Goal: Book appointment/travel/reservation

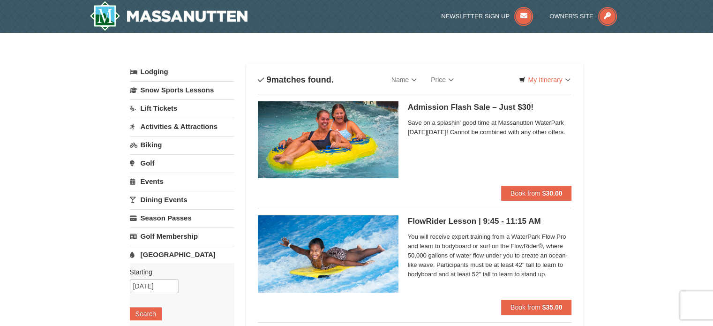
click at [371, 151] on img at bounding box center [328, 139] width 141 height 77
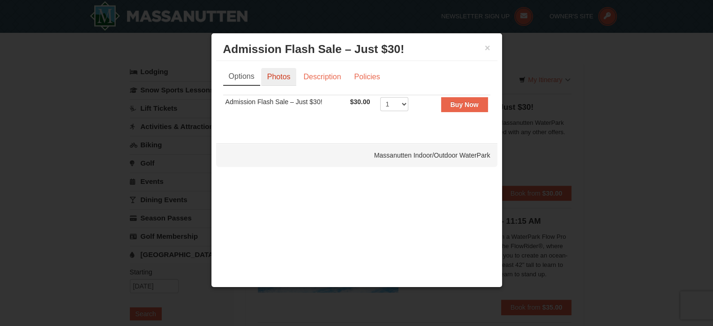
click at [285, 82] on link "Photos" at bounding box center [279, 77] width 36 height 18
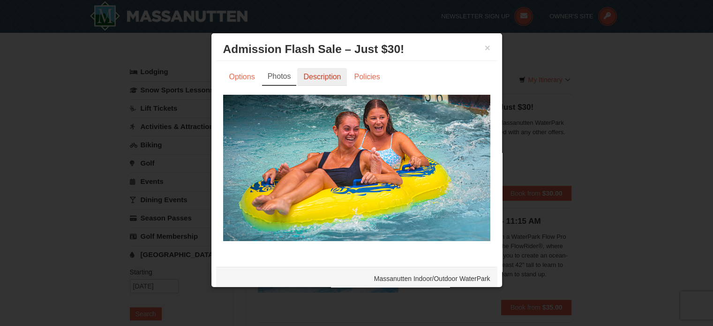
click at [315, 78] on link "Description" at bounding box center [322, 77] width 50 height 18
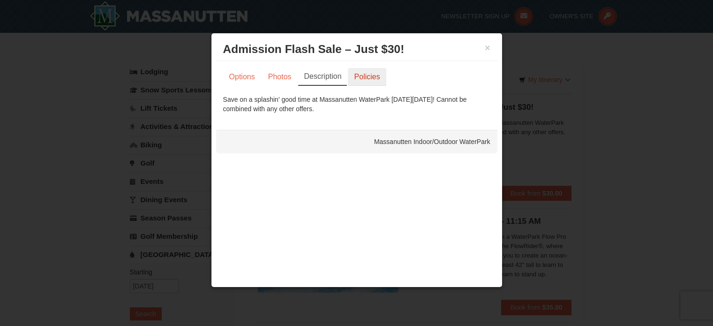
click at [351, 69] on link "Policies" at bounding box center [367, 77] width 38 height 18
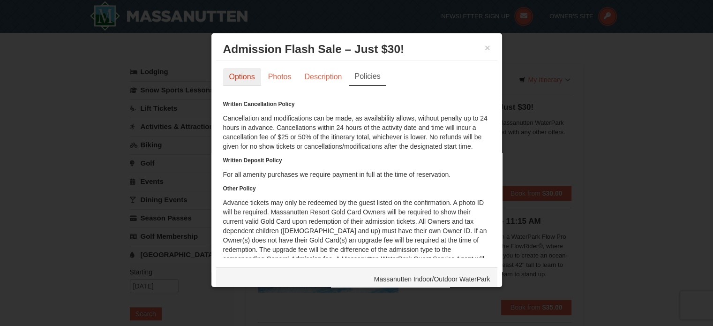
click at [244, 74] on link "Options" at bounding box center [242, 77] width 38 height 18
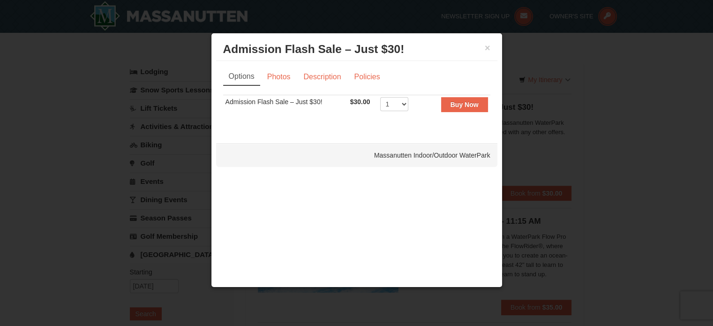
click at [490, 43] on div "× Admission Flash Sale – Just $30! Massanutten Indoor/Outdoor WaterPark" at bounding box center [356, 49] width 281 height 23
click at [487, 46] on button "×" at bounding box center [488, 47] width 6 height 9
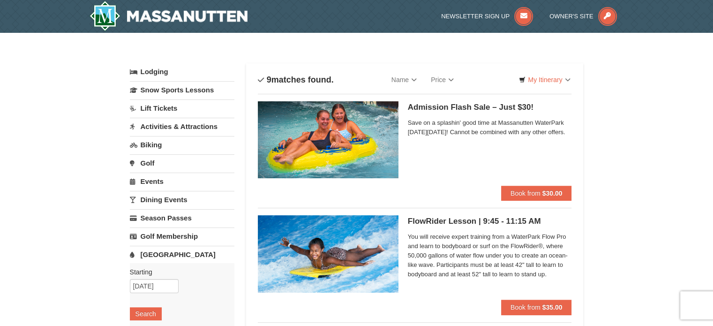
click at [452, 125] on span "Save on a splashin' good time at Massanutten WaterPark on Saturday, September 6…" at bounding box center [490, 127] width 164 height 19
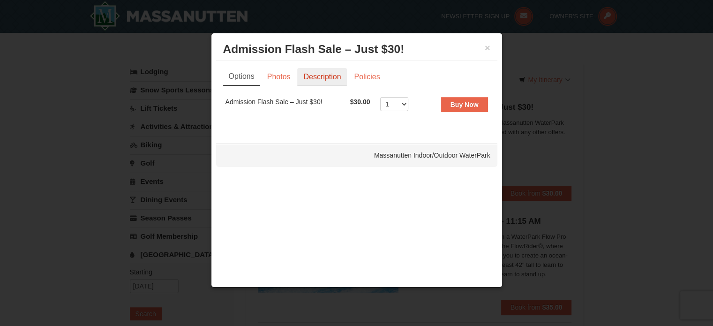
click at [309, 77] on link "Description" at bounding box center [322, 77] width 50 height 18
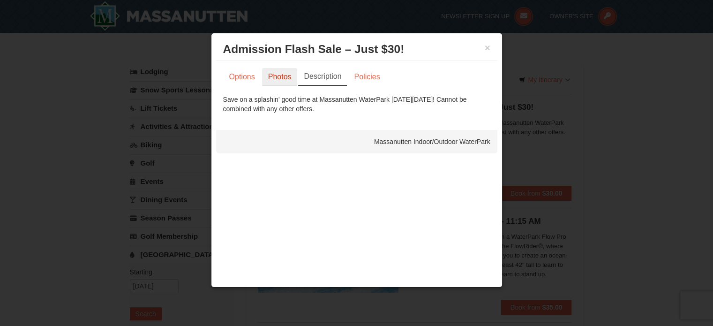
click at [282, 75] on link "Photos" at bounding box center [280, 77] width 36 height 18
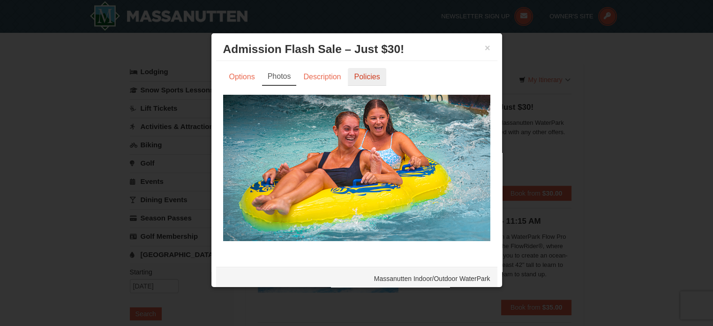
click at [369, 74] on link "Policies" at bounding box center [367, 77] width 38 height 18
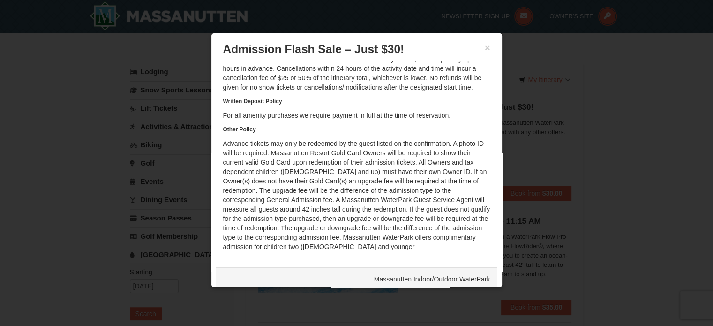
scroll to position [68, 0]
click at [483, 43] on div "× Admission Flash Sale – Just $30! Massanutten Indoor/Outdoor WaterPark" at bounding box center [356, 49] width 281 height 23
click at [485, 43] on button "×" at bounding box center [488, 47] width 6 height 9
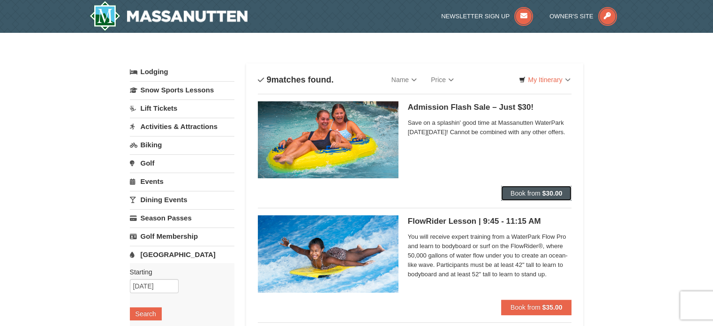
click at [550, 191] on strong "$30.00" at bounding box center [552, 192] width 20 height 7
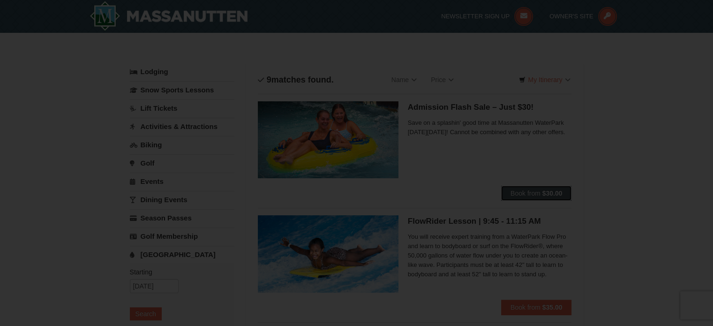
scroll to position [0, 0]
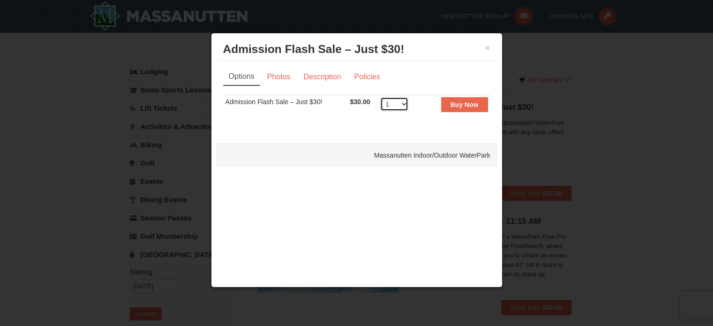
click at [398, 105] on select "1 2 3 4 5 6 7 8 9 10 11 12 13 14 15 16 17 18 19 20 21 22 23 24 25 26 27 28 29 3…" at bounding box center [394, 104] width 28 height 14
select select "5"
click at [380, 97] on select "1 2 3 4 5 6 7 8 9 10 11 12 13 14 15 16 17 18 19 20 21 22 23 24 25 26 27 28 29 3…" at bounding box center [394, 104] width 28 height 14
click at [465, 101] on strong "Buy Now" at bounding box center [464, 104] width 28 height 7
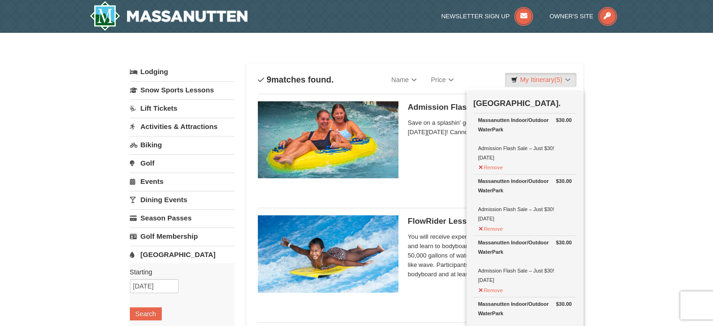
click at [152, 67] on link "Lodging" at bounding box center [182, 71] width 105 height 17
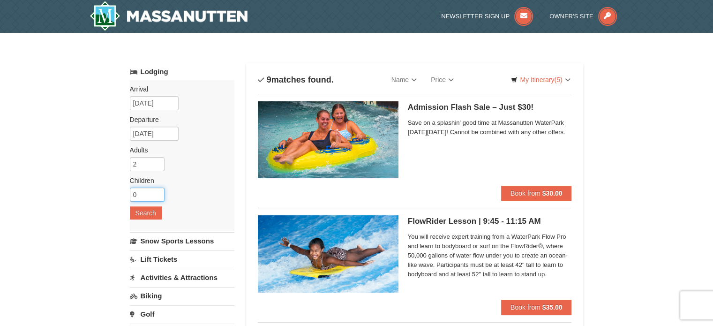
click at [142, 189] on input "0" at bounding box center [147, 194] width 35 height 14
type input "3"
click at [149, 216] on button "Search" at bounding box center [146, 212] width 32 height 13
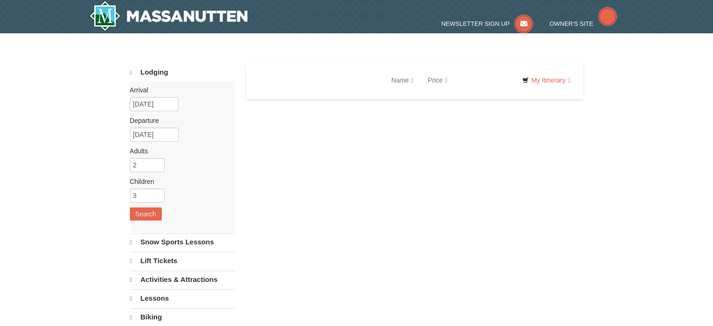
select select "9"
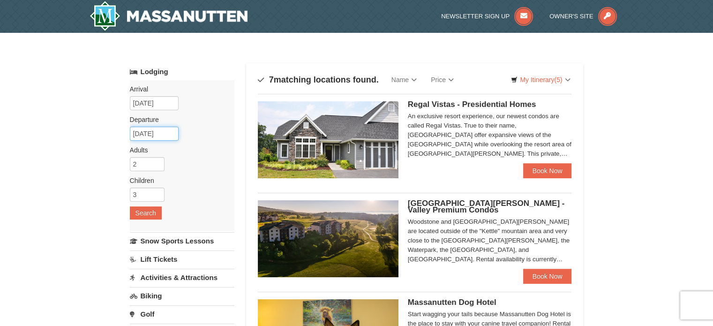
click at [146, 131] on input "09/08/2025" at bounding box center [154, 134] width 49 height 14
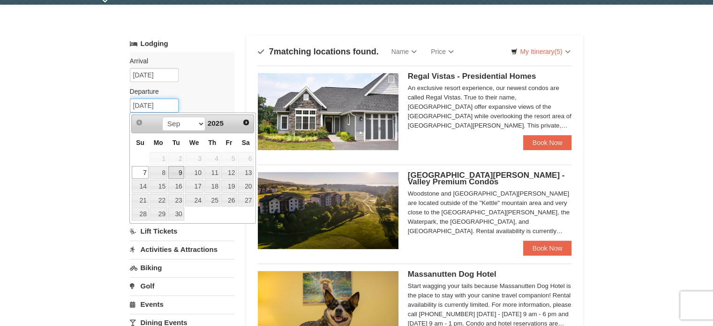
scroll to position [28, 0]
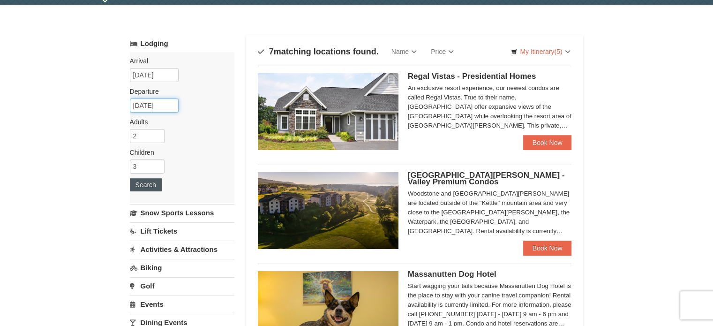
type input "[DATE]"
click at [141, 187] on button "Search" at bounding box center [146, 184] width 32 height 13
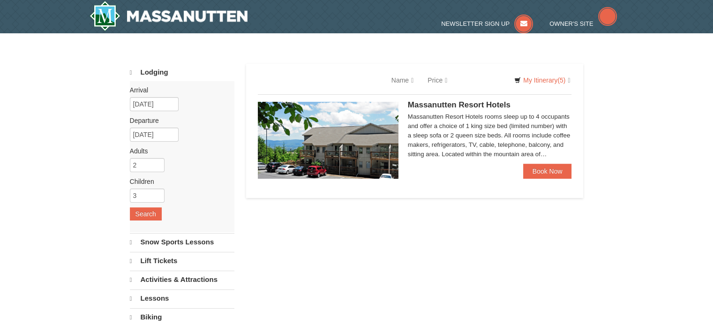
select select "9"
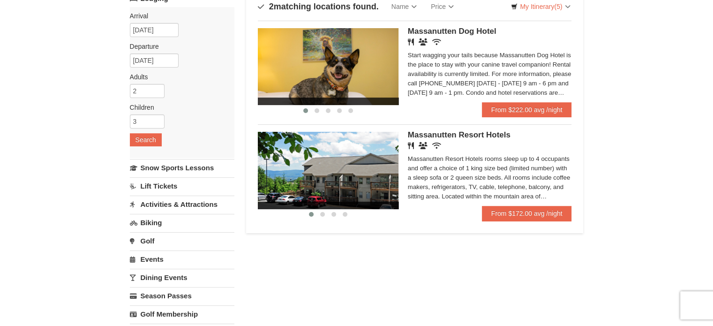
scroll to position [76, 0]
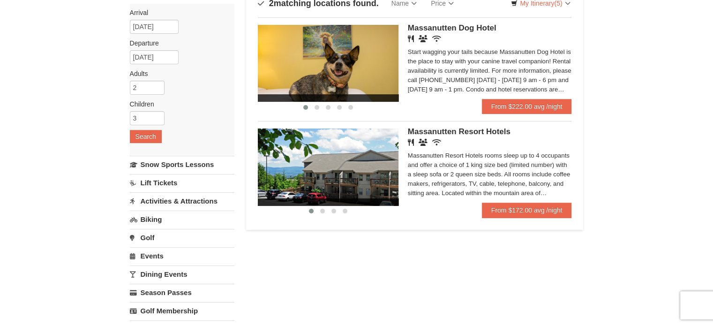
click at [374, 177] on img at bounding box center [328, 166] width 141 height 77
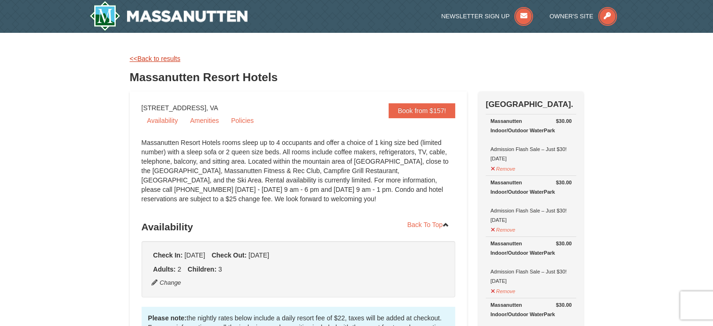
click at [160, 60] on link "<<Back to results" at bounding box center [155, 58] width 51 height 7
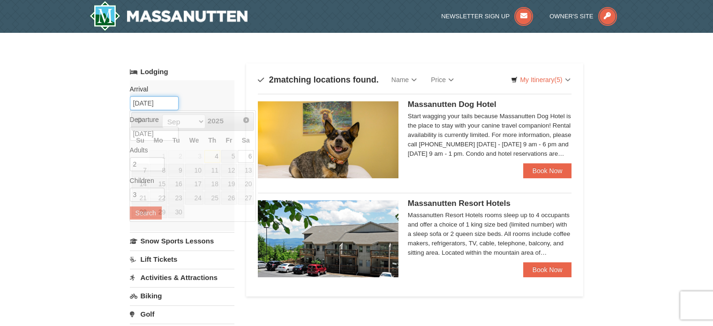
click at [146, 103] on input "[DATE]" at bounding box center [154, 103] width 49 height 14
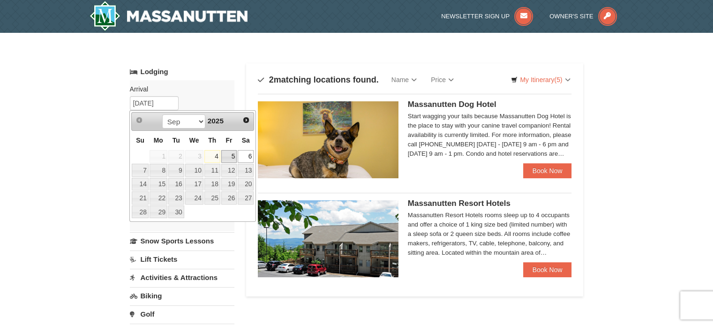
click at [230, 155] on link "5" at bounding box center [229, 156] width 16 height 13
type input "[DATE]"
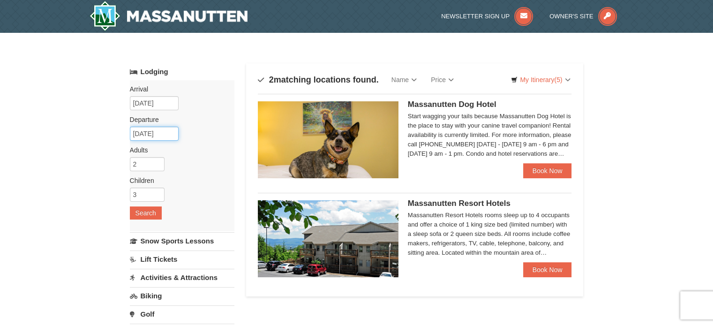
click at [147, 135] on input "09/07/2025" at bounding box center [154, 134] width 49 height 14
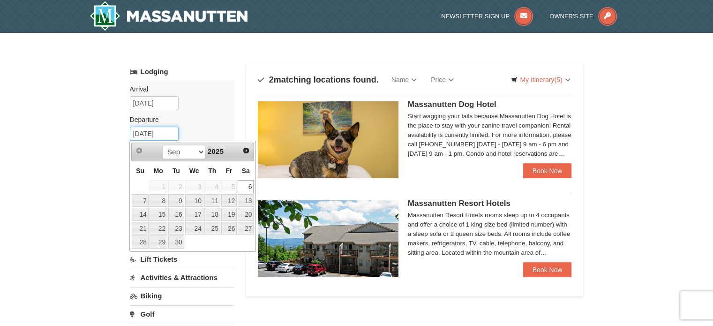
type input "[DATE]"
click at [206, 110] on div "Arrival Please format dates MM/DD/YYYY Please format dates MM/DD/YYYY 09/05/202…" at bounding box center [182, 155] width 105 height 151
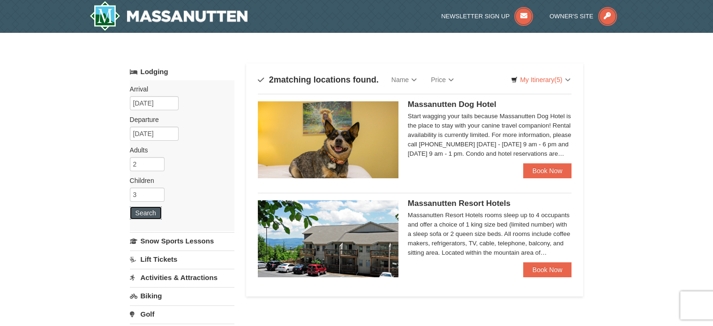
click at [154, 211] on button "Search" at bounding box center [146, 212] width 32 height 13
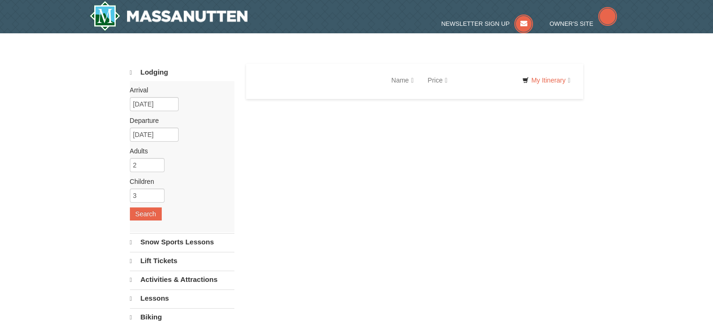
select select "9"
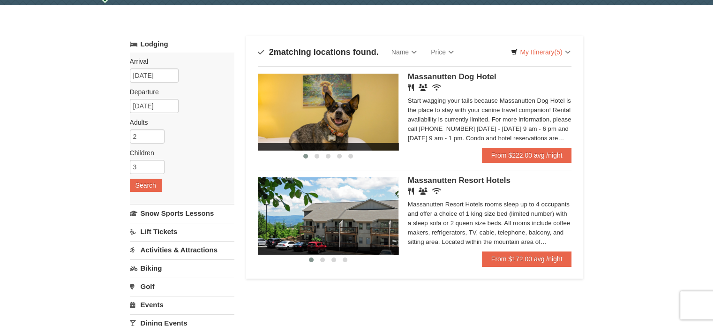
scroll to position [28, 0]
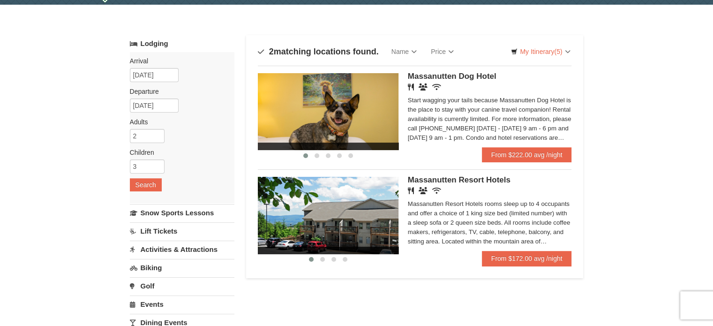
click at [368, 229] on img at bounding box center [328, 215] width 141 height 77
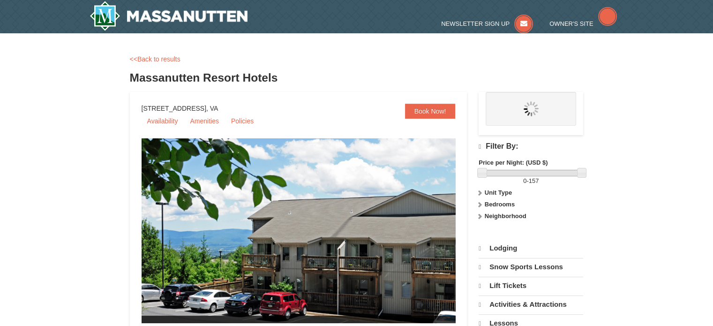
select select "9"
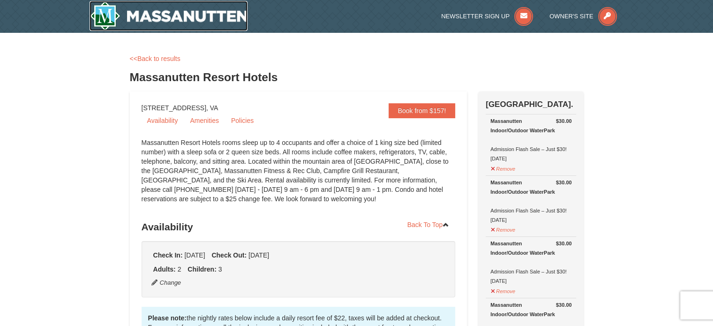
click at [201, 13] on img at bounding box center [169, 16] width 158 height 30
